Goal: Find specific fact: Find specific fact

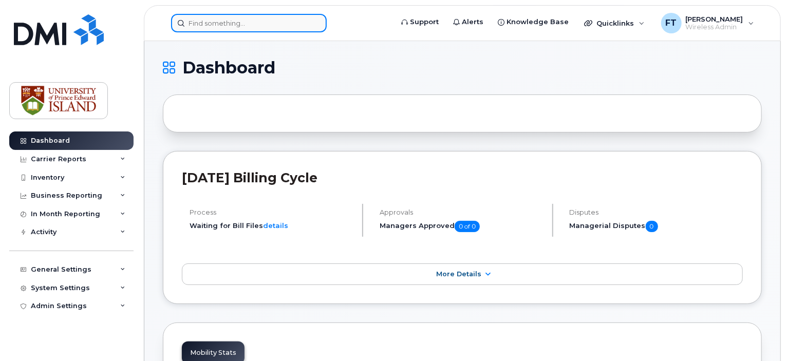
click at [231, 20] on input at bounding box center [249, 23] width 156 height 18
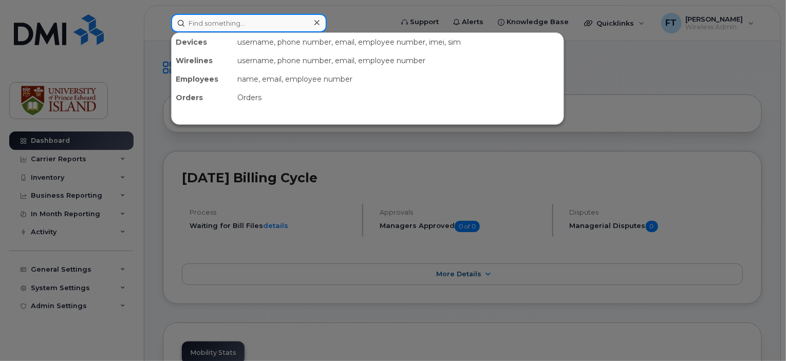
paste input "9023930425"
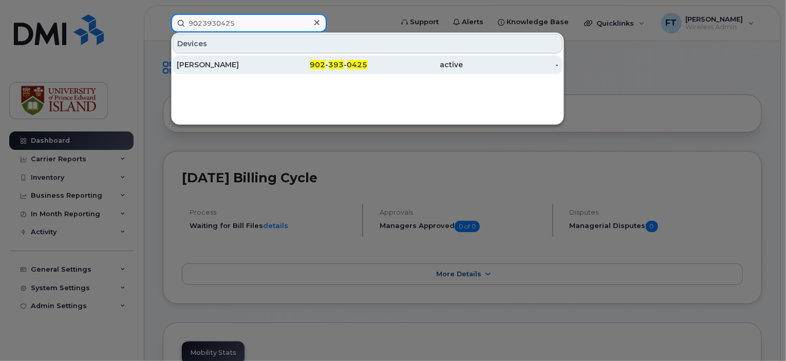
type input "9023930425"
click at [257, 63] on div "[PERSON_NAME]" at bounding box center [225, 65] width 96 height 10
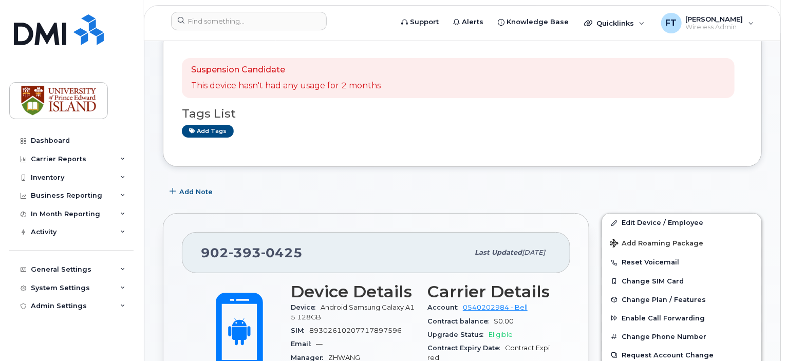
scroll to position [64, 0]
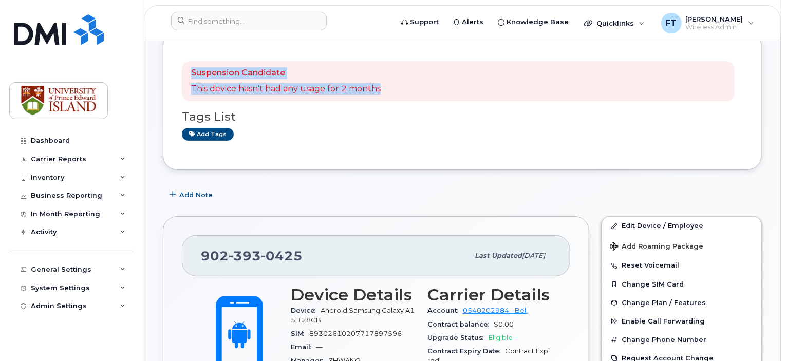
drag, startPoint x: 191, startPoint y: 73, endPoint x: 397, endPoint y: 91, distance: 206.8
click at [397, 91] on div "Suspension Candidate This device hasn't had any usage for 2 months" at bounding box center [458, 81] width 553 height 40
copy div "Suspension Candidate This device hasn't had any usage for 2 months"
